Goal: Task Accomplishment & Management: Manage account settings

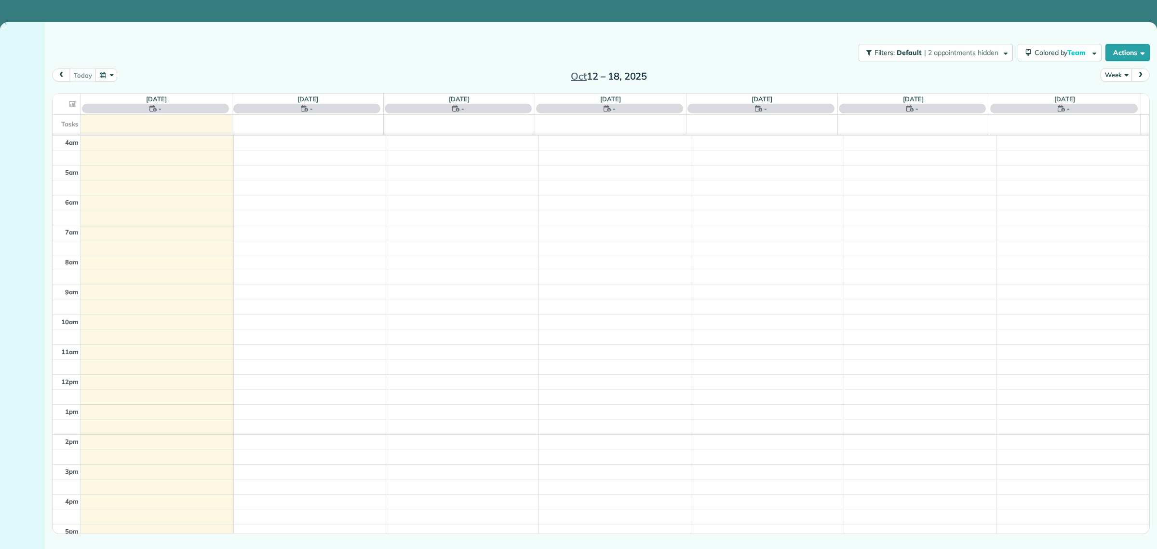
scroll to position [69, 0]
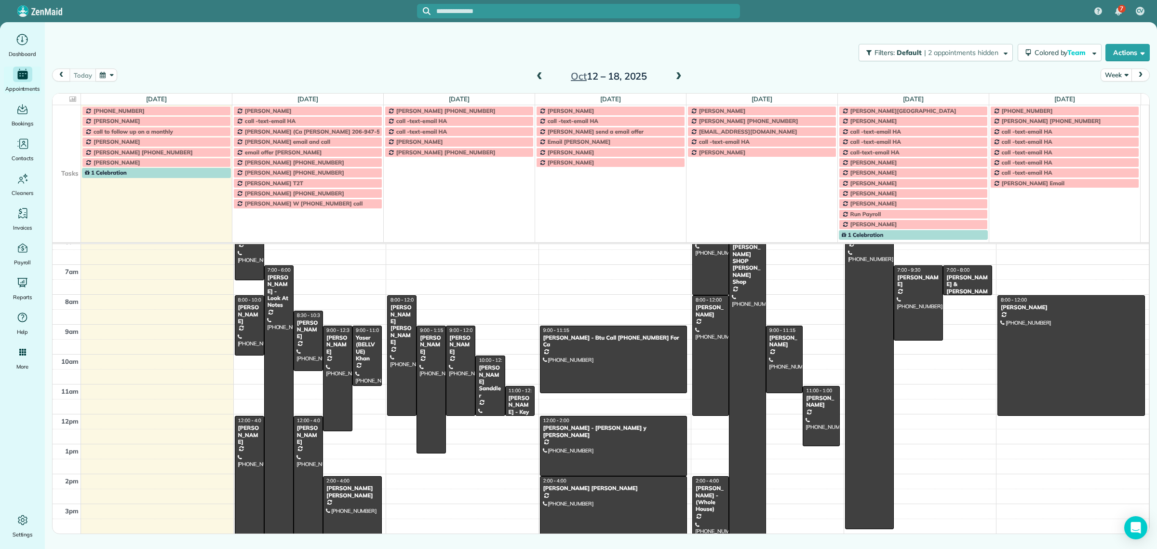
click at [68, 124] on td at bounding box center [67, 121] width 28 height 10
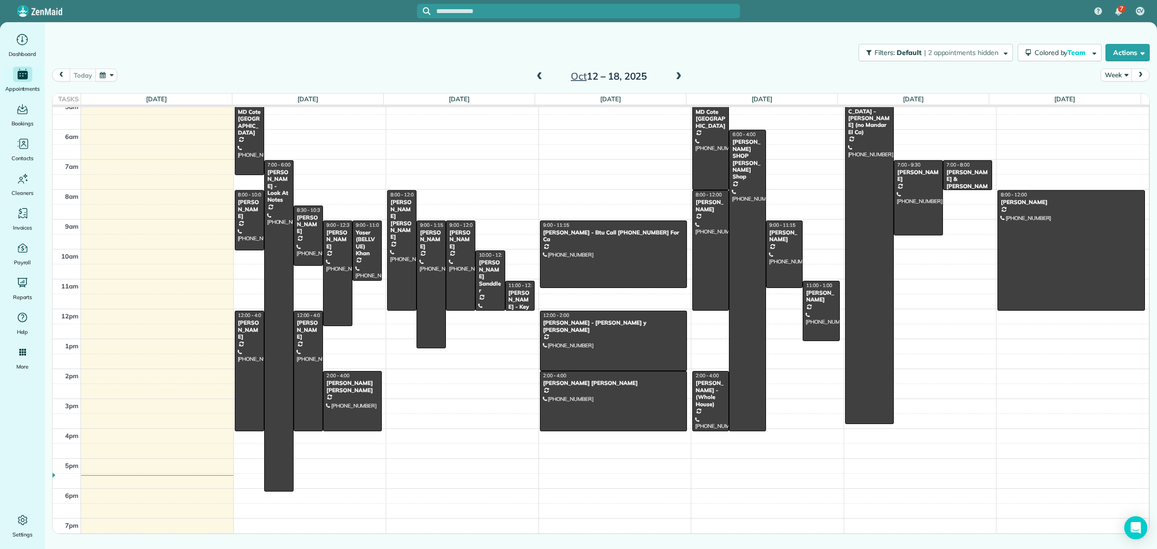
scroll to position [41, 0]
click at [357, 410] on div at bounding box center [352, 400] width 58 height 59
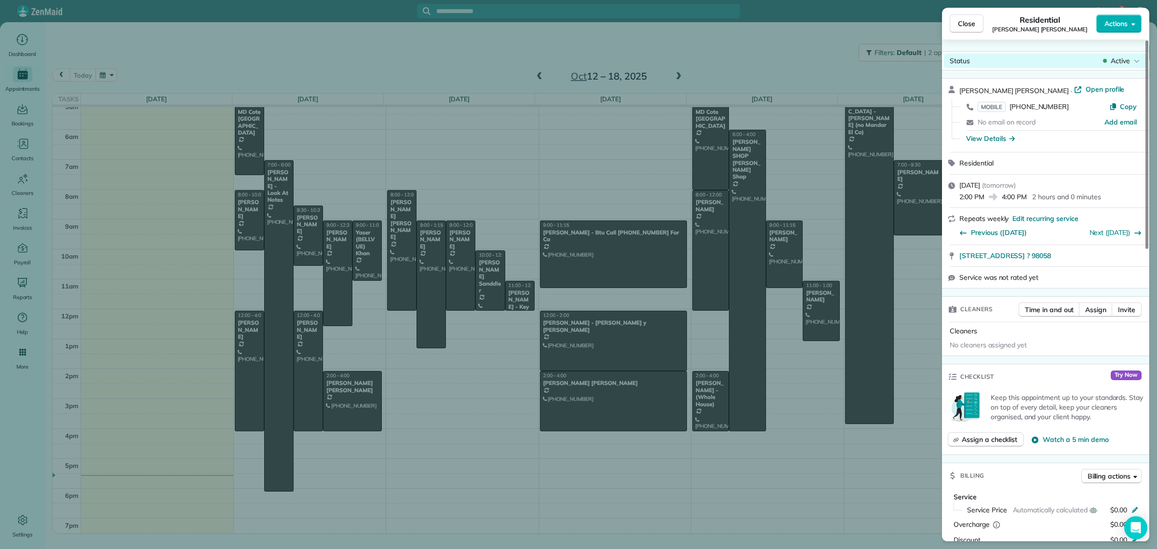
click at [1119, 63] on span "Active" at bounding box center [1120, 61] width 19 height 10
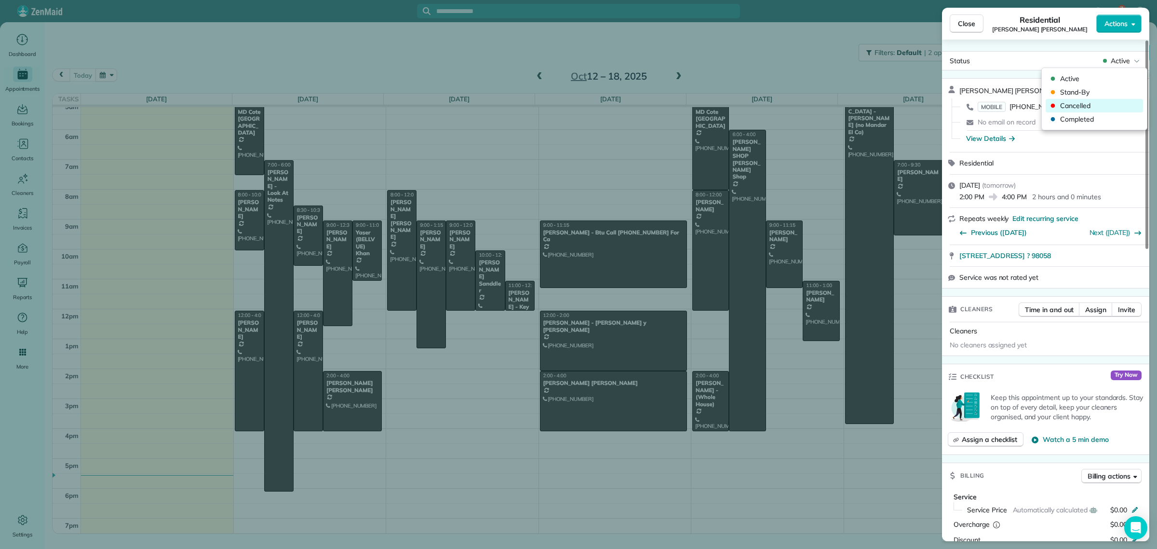
click at [1080, 108] on span "Cancelled" at bounding box center [1100, 106] width 81 height 10
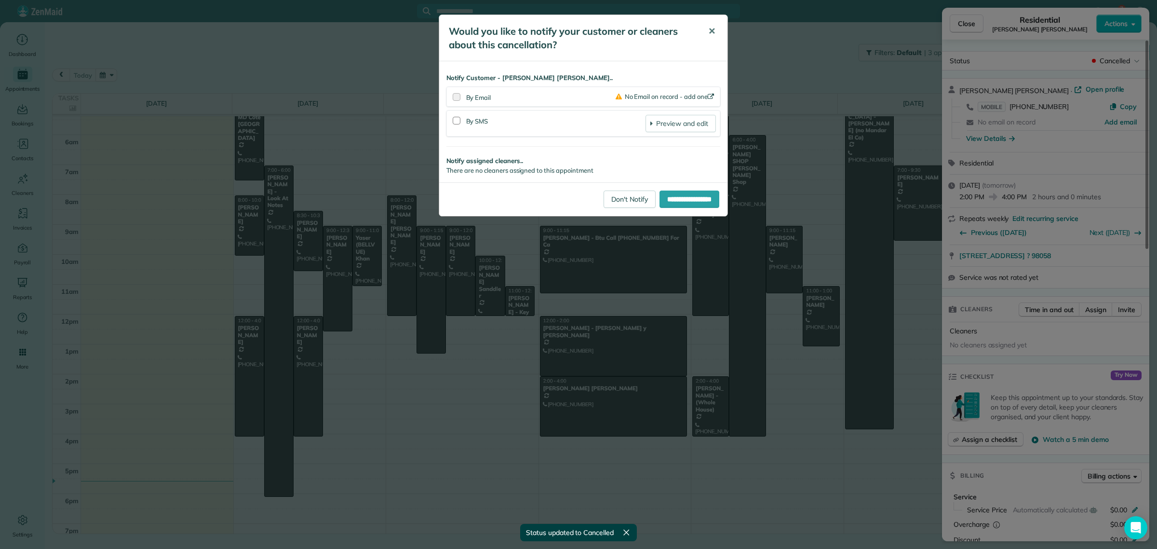
click at [707, 30] on button "✕" at bounding box center [712, 31] width 22 height 23
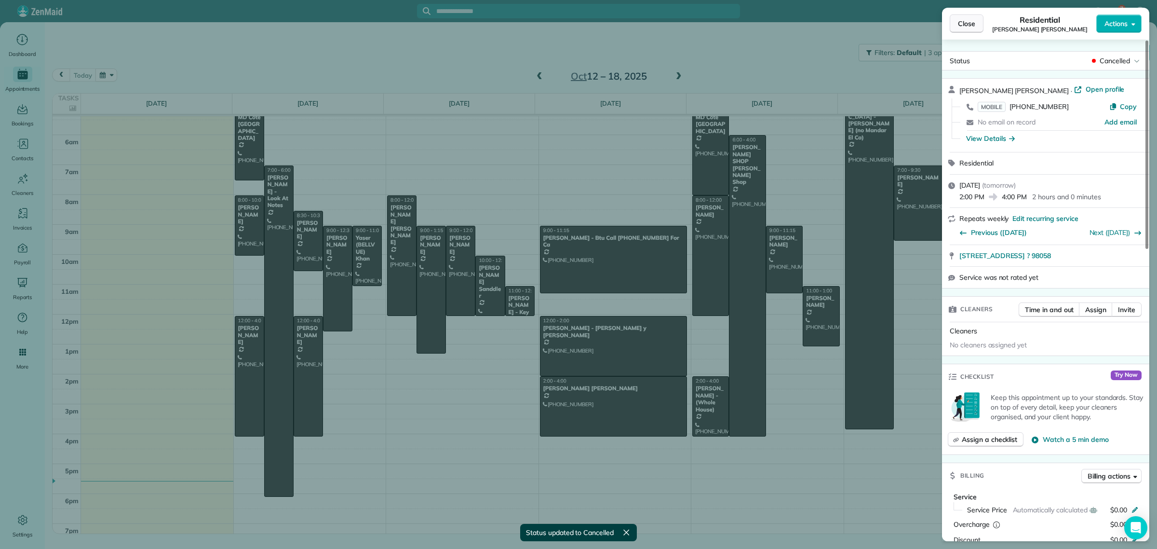
click at [974, 32] on button "Close" at bounding box center [967, 23] width 34 height 18
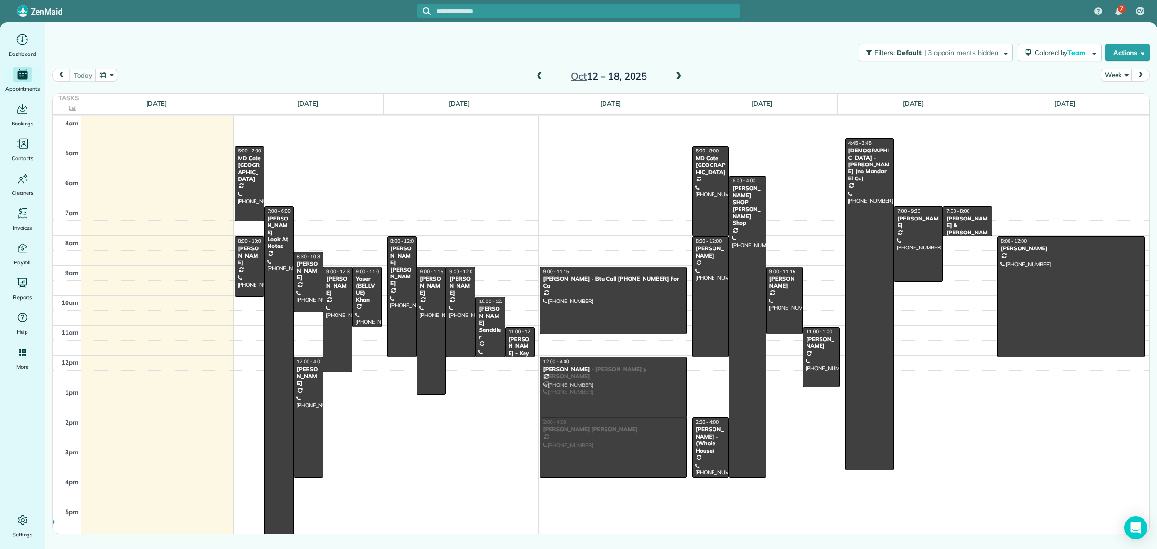
drag, startPoint x: 251, startPoint y: 384, endPoint x: 567, endPoint y: 385, distance: 316.2
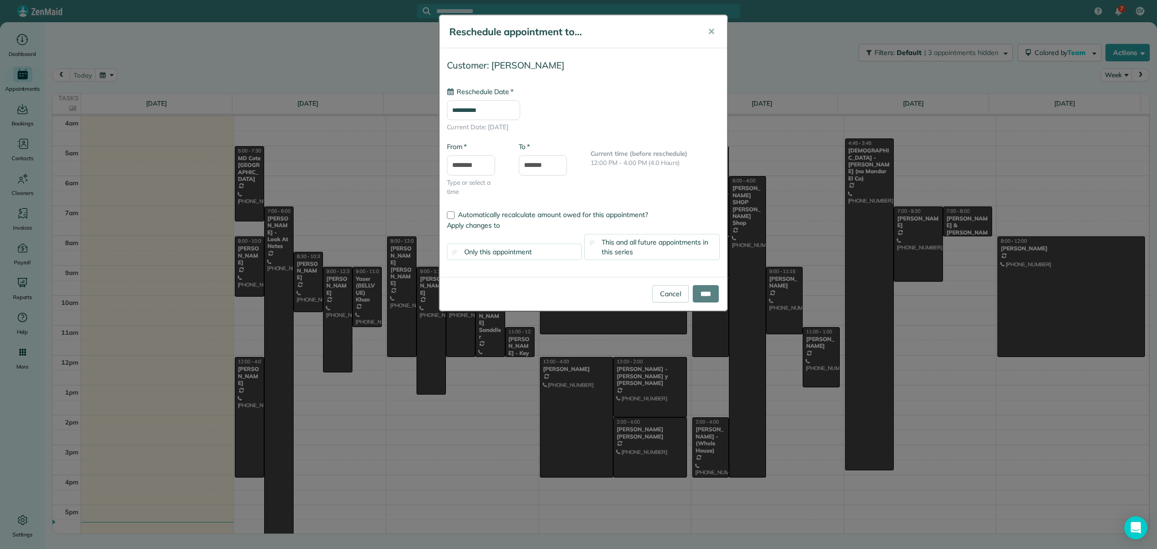
type input "**********"
click at [699, 293] on input "****" at bounding box center [706, 293] width 26 height 17
